Goal: Task Accomplishment & Management: Manage account settings

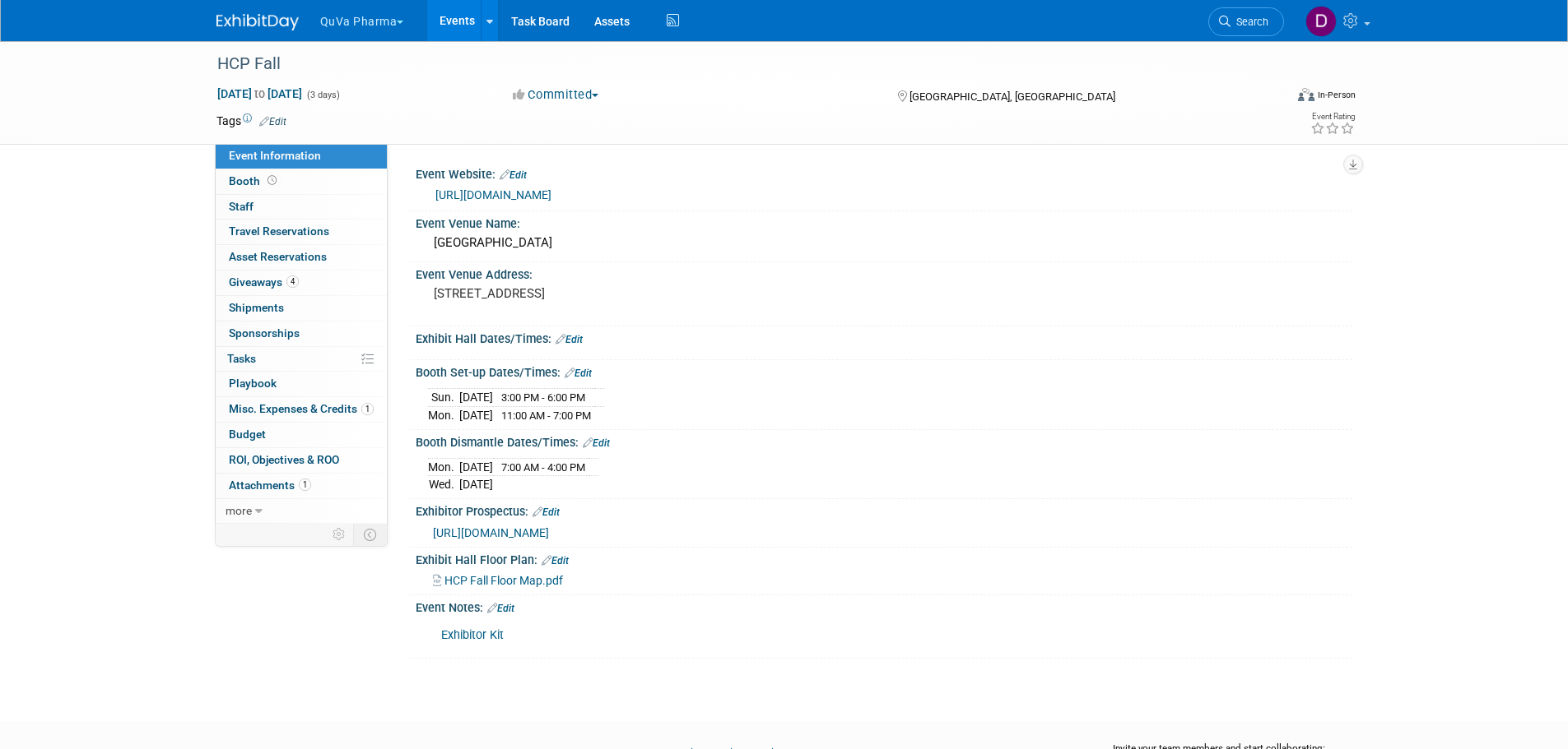
click at [351, 16] on button "QuVa Pharma" at bounding box center [371, 18] width 106 height 37
click at [366, 94] on link "QuVa Pharma" at bounding box center [378, 98] width 118 height 23
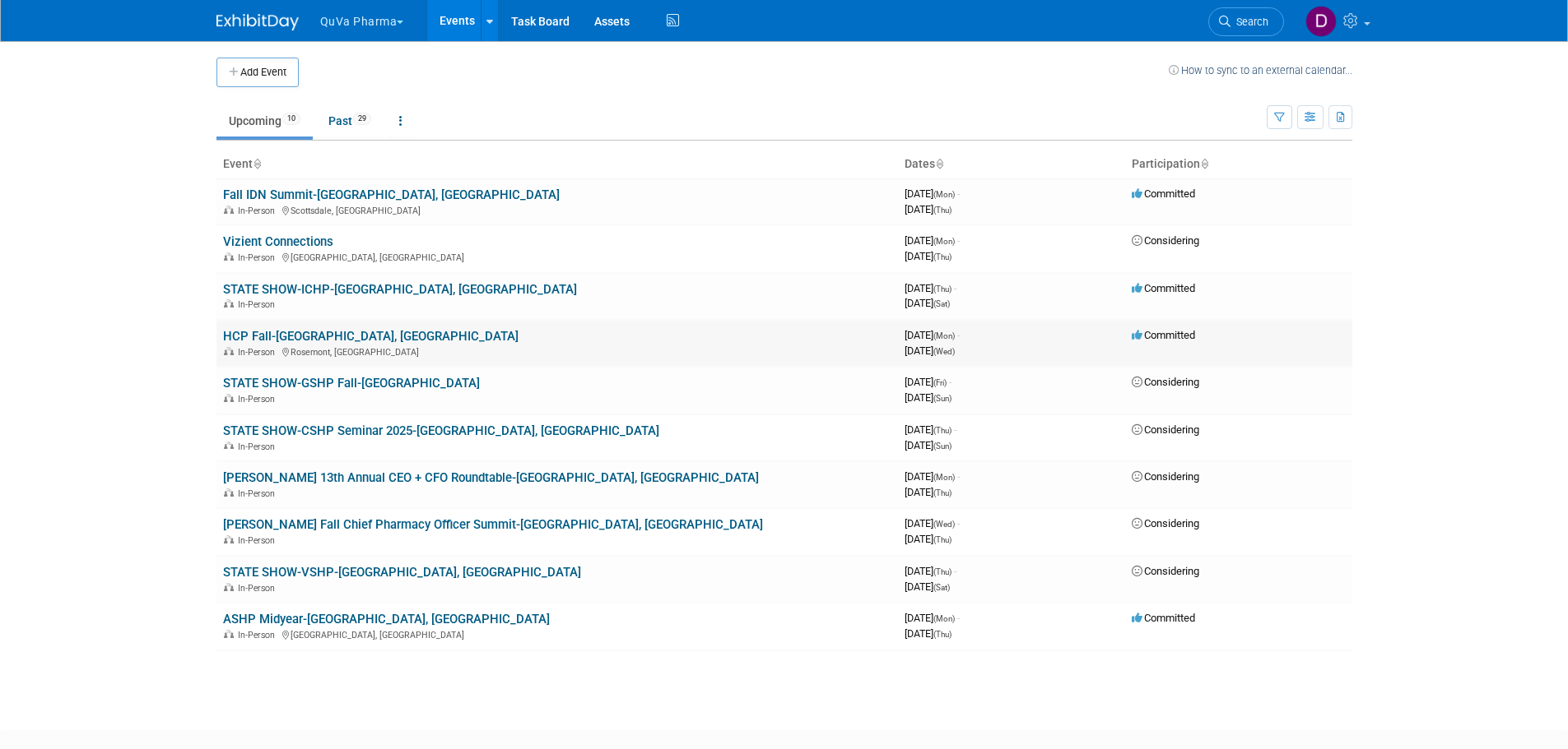
click at [279, 334] on link "HCP Fall-[GEOGRAPHIC_DATA], [GEOGRAPHIC_DATA]" at bounding box center [371, 336] width 295 height 15
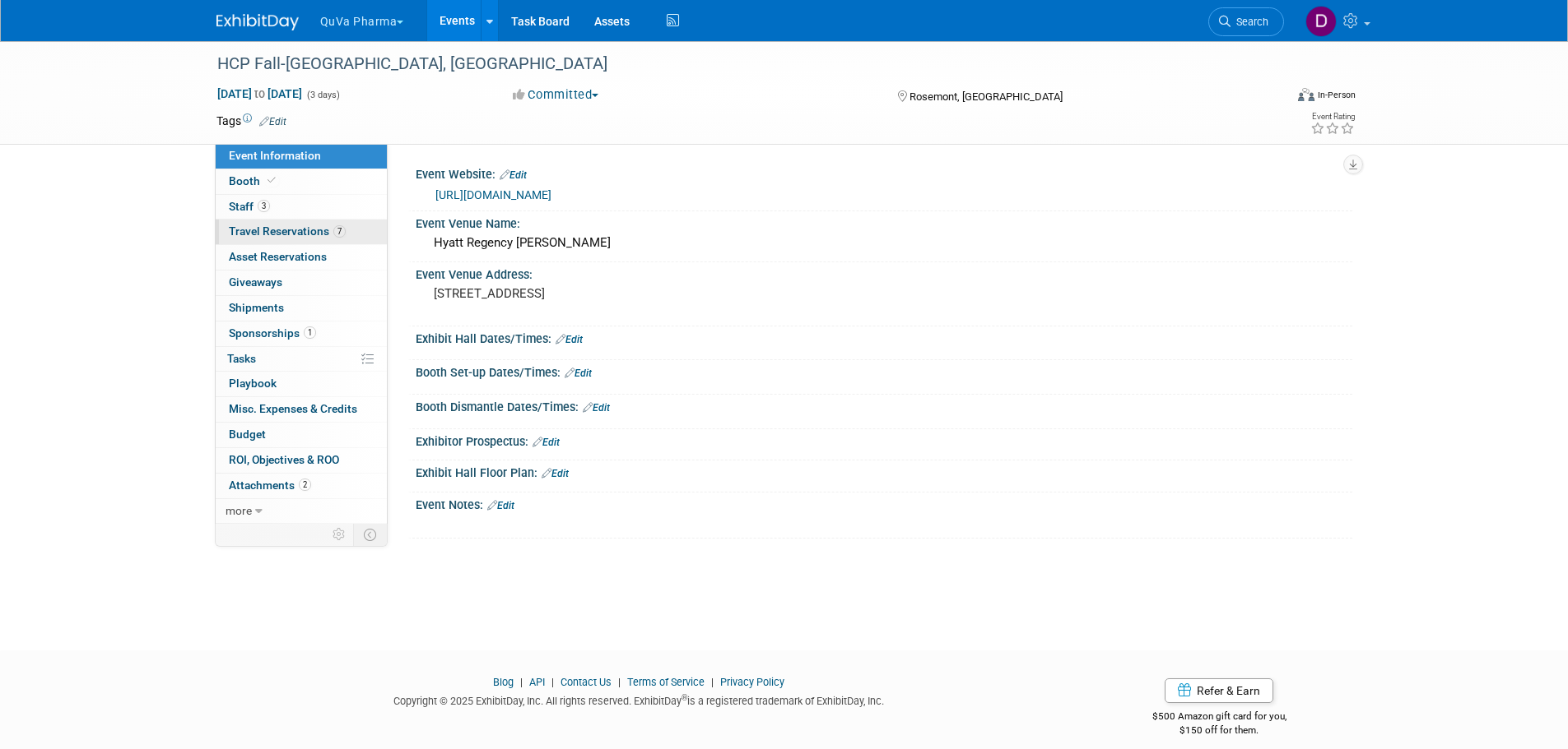
click at [254, 235] on span "Travel Reservations 7" at bounding box center [287, 231] width 117 height 13
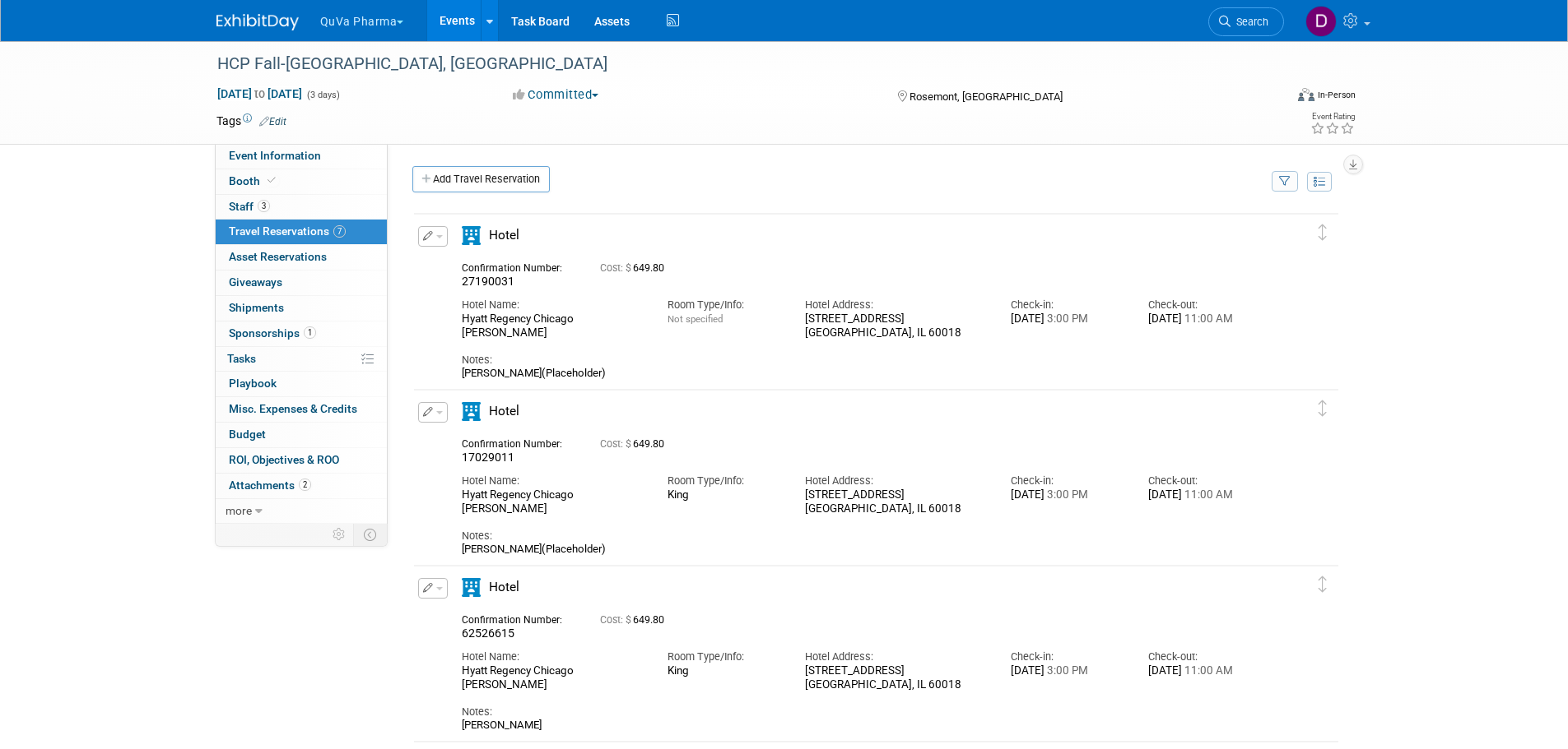
click at [367, 23] on button "QuVa Pharma" at bounding box center [371, 18] width 106 height 37
click at [369, 94] on link "QuVa Pharma" at bounding box center [378, 98] width 118 height 23
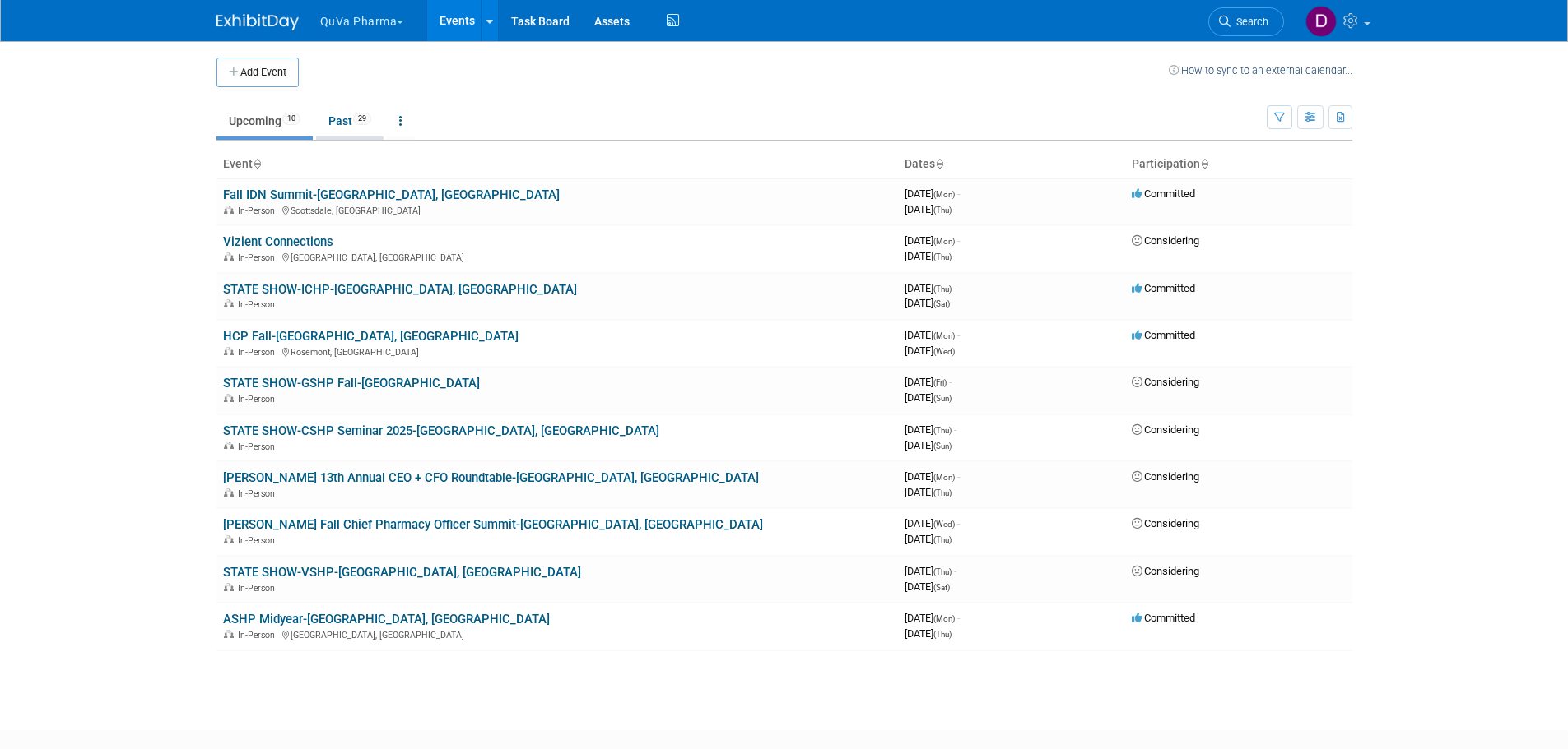
click at [347, 118] on link "Past 29" at bounding box center [350, 121] width 67 height 32
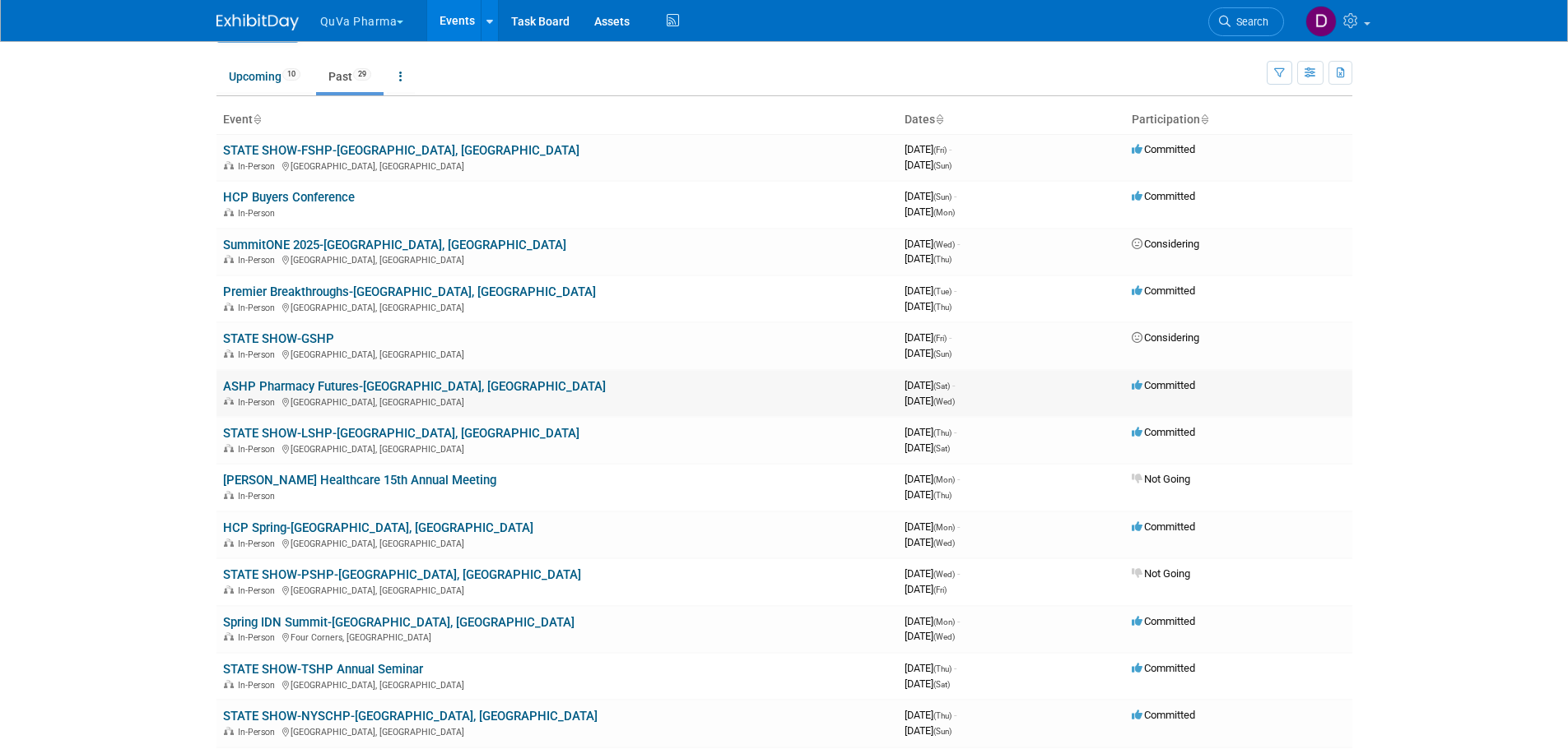
scroll to position [82, 0]
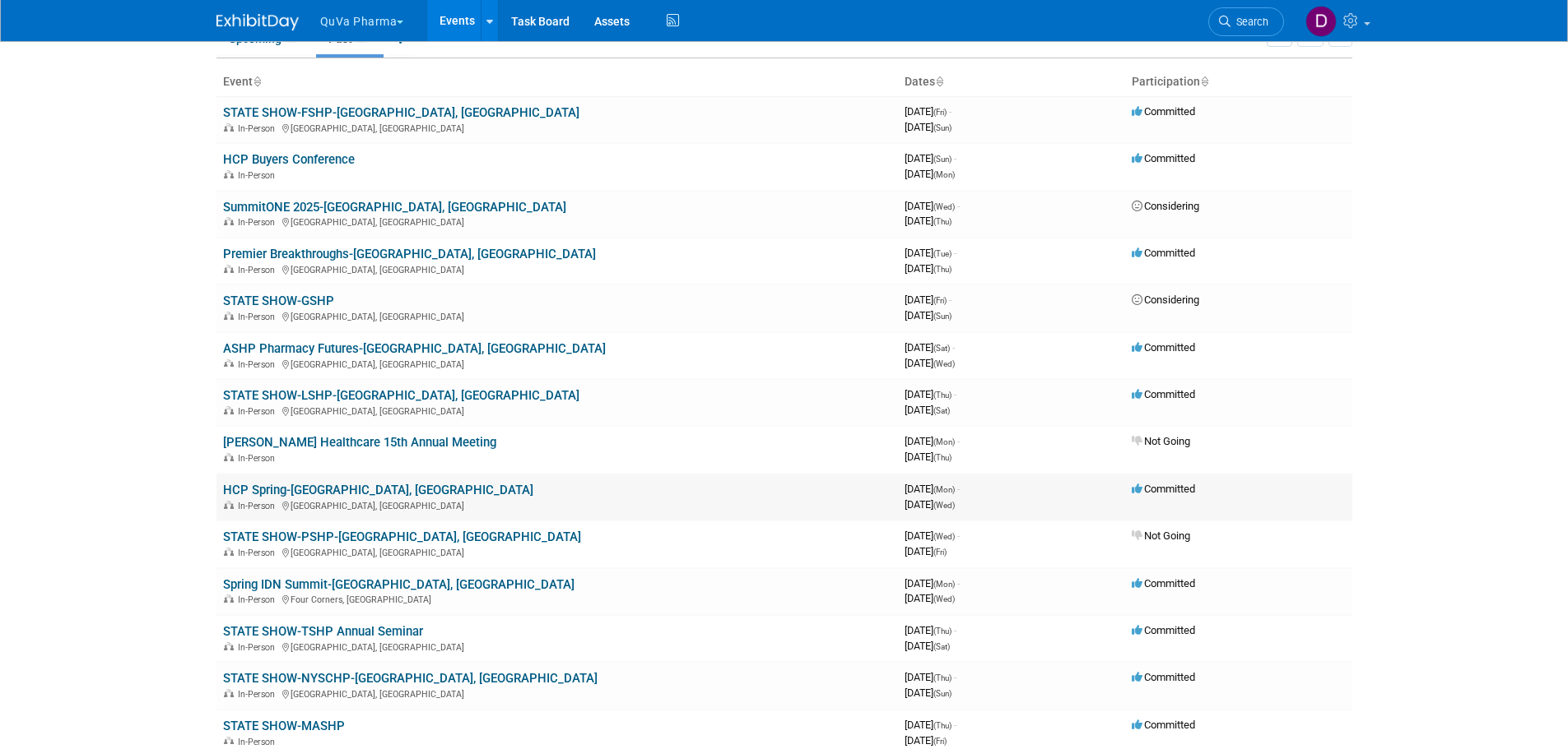
click at [277, 494] on link "HCP Spring-[GEOGRAPHIC_DATA], [GEOGRAPHIC_DATA]" at bounding box center [378, 489] width 310 height 15
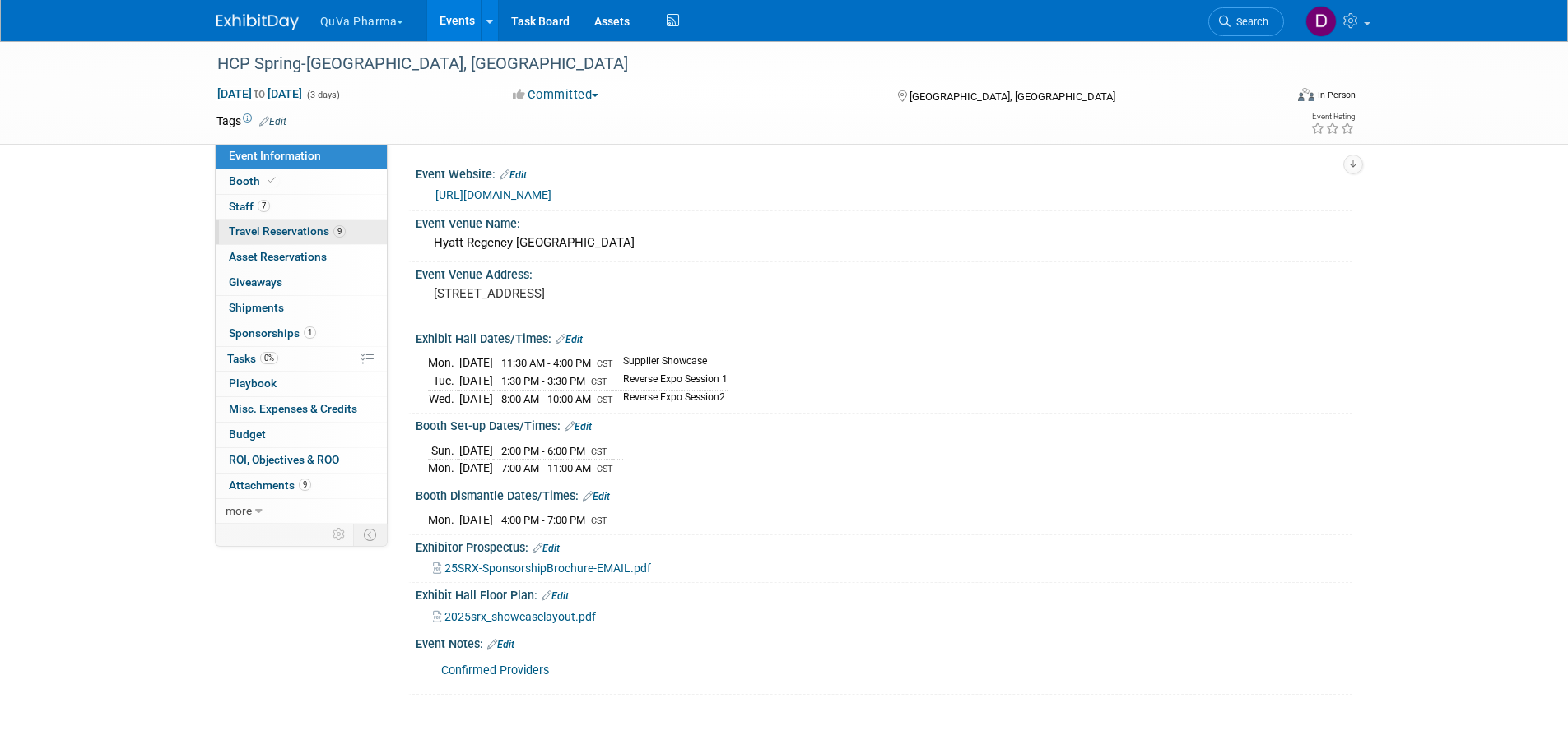
click at [283, 227] on span "Travel Reservations 9" at bounding box center [287, 231] width 117 height 13
